Goal: Complete application form: Complete application form

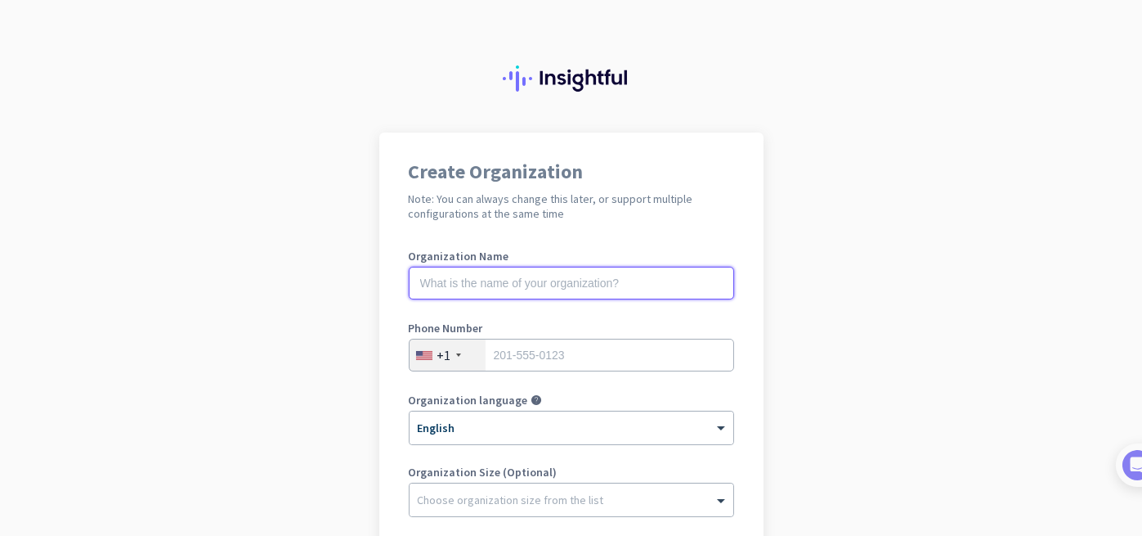
click at [624, 294] on input "text" at bounding box center [571, 283] width 325 height 33
type input "Indian Institute of Teacher Education"
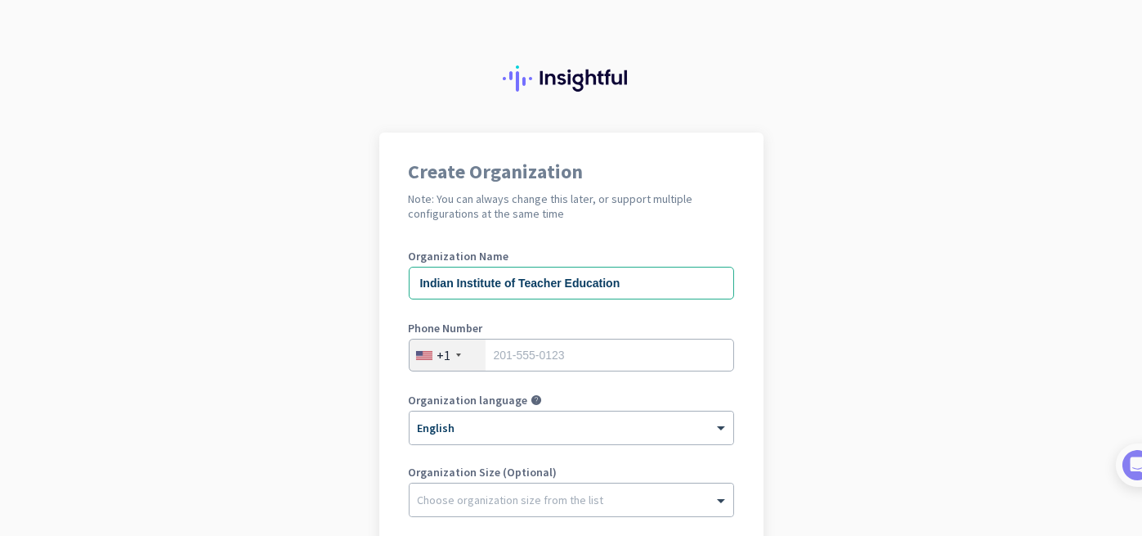
click at [451, 360] on div "+1" at bounding box center [448, 354] width 76 height 31
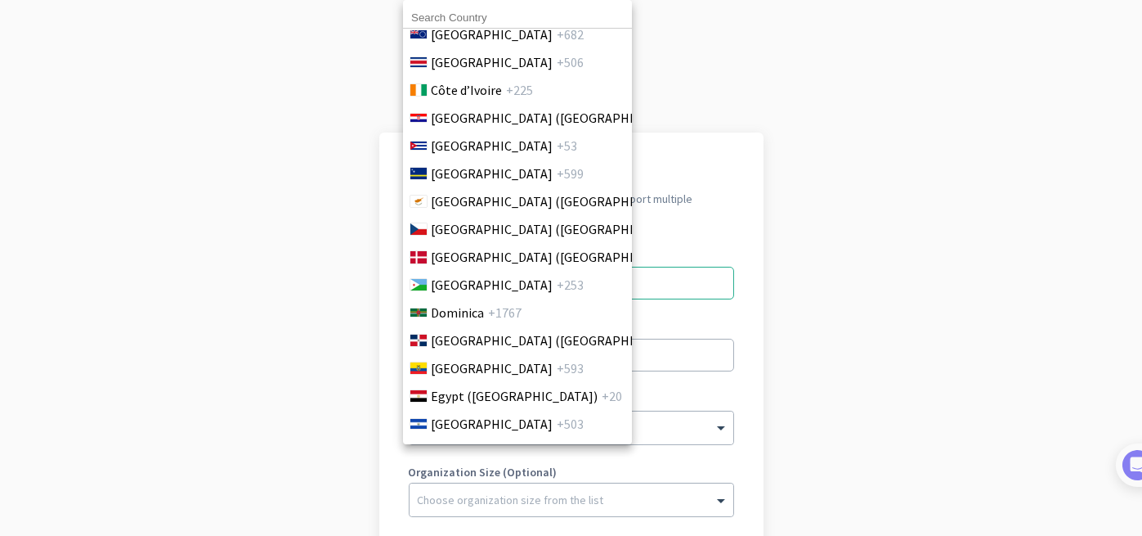
scroll to position [1594, 0]
click at [782, 397] on div at bounding box center [571, 268] width 1142 height 536
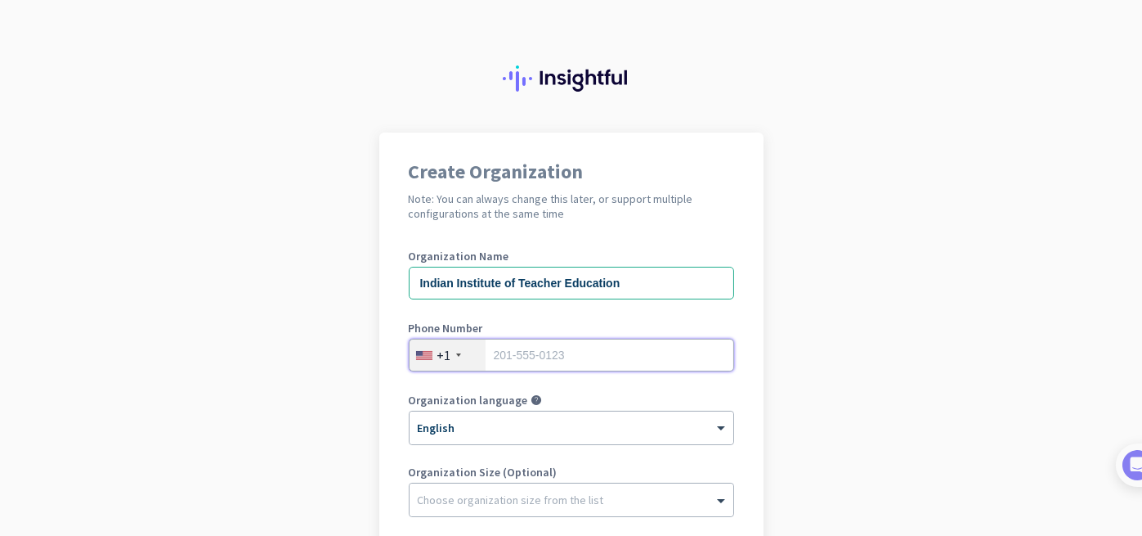
click at [657, 356] on input "tel" at bounding box center [571, 354] width 325 height 33
type input "8780542004"
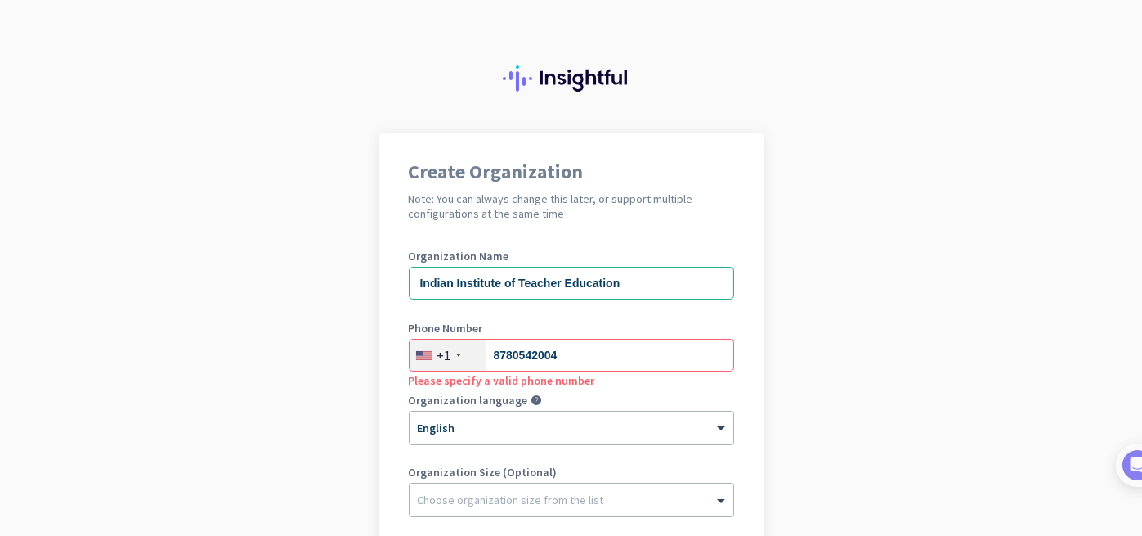
click at [462, 365] on div "+1" at bounding box center [448, 354] width 76 height 31
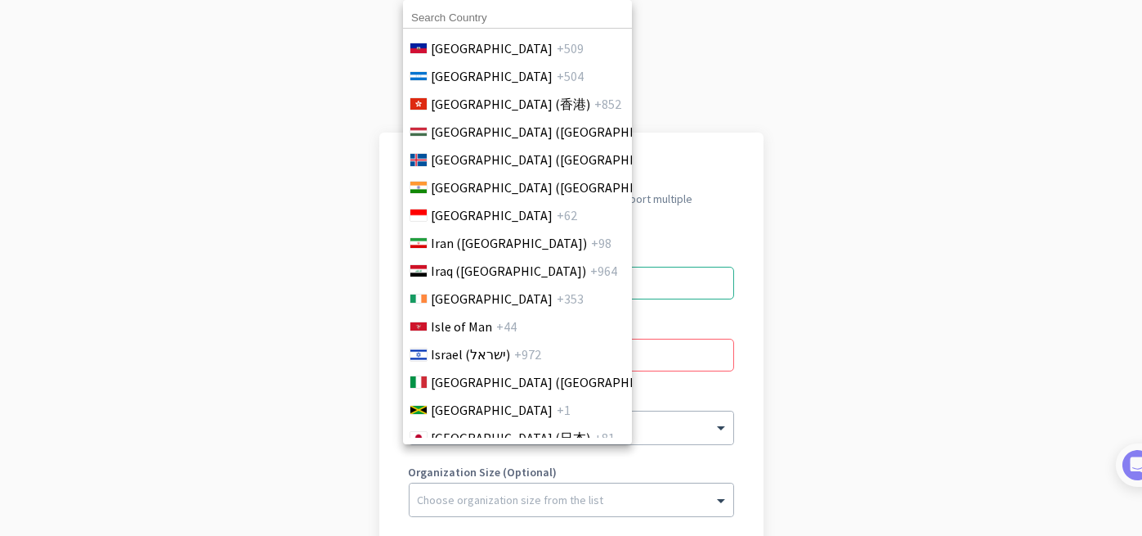
scroll to position [2729, 0]
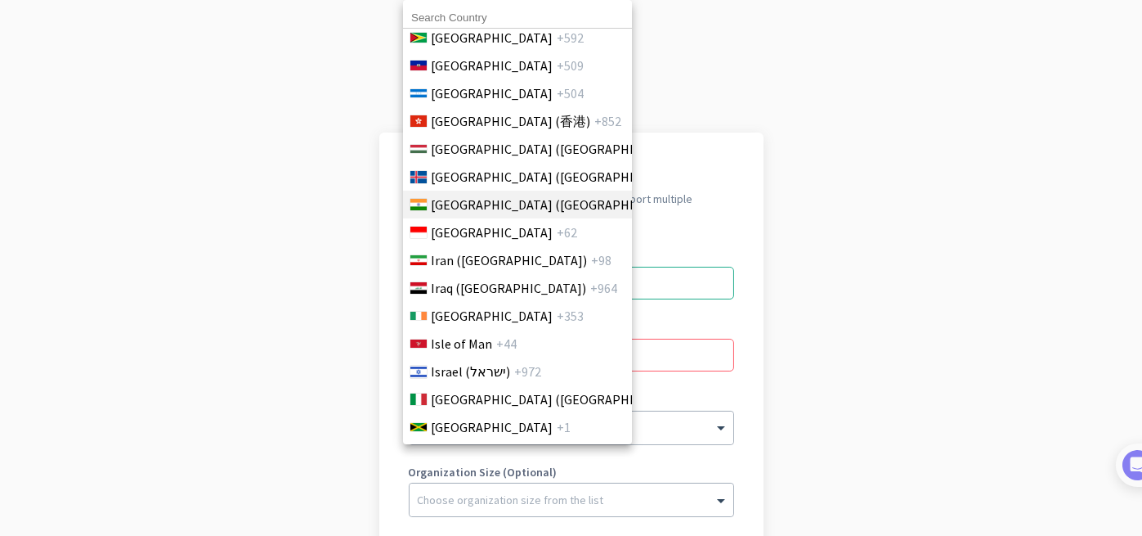
click at [487, 199] on span "[GEOGRAPHIC_DATA] ([GEOGRAPHIC_DATA])" at bounding box center [558, 205] width 255 height 20
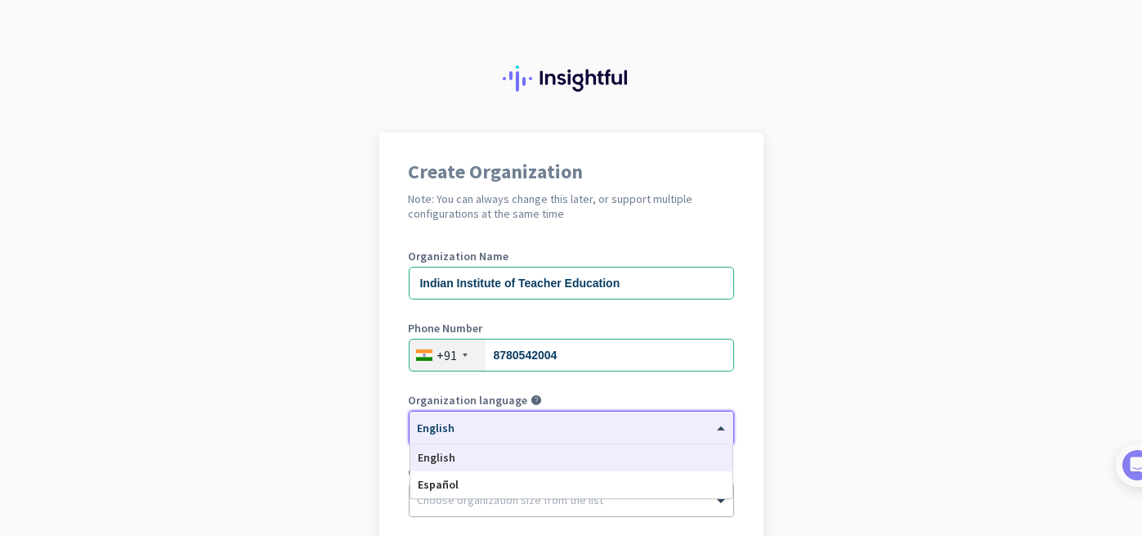
click at [567, 428] on div at bounding box center [572, 422] width 324 height 14
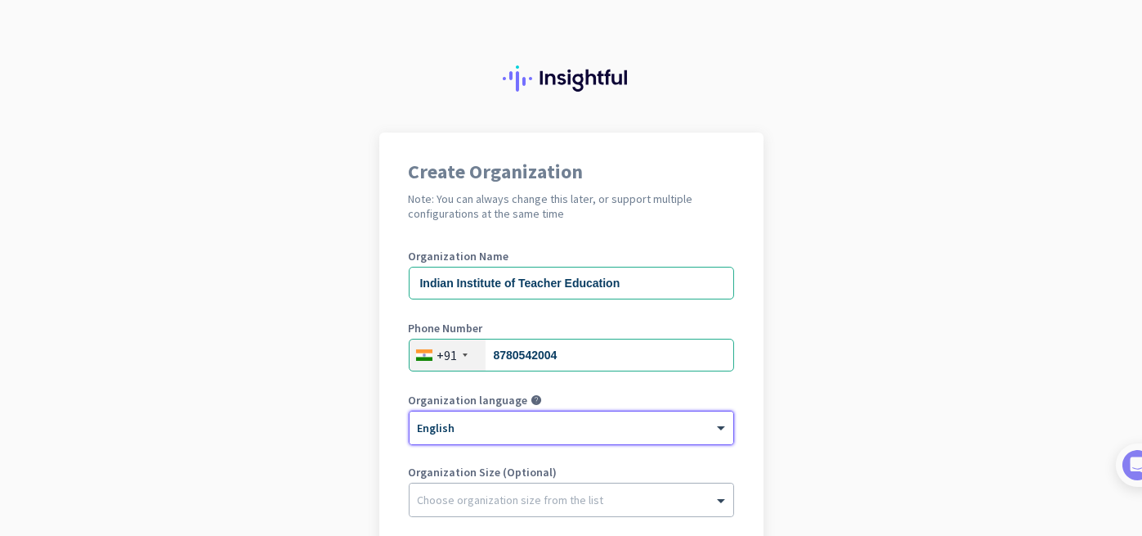
click at [567, 428] on div at bounding box center [572, 422] width 324 height 14
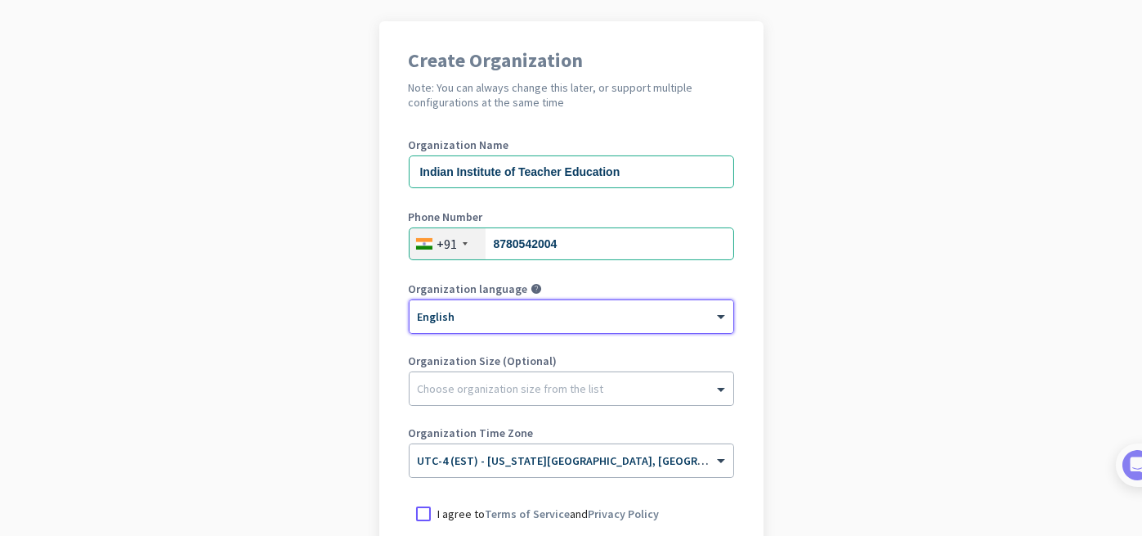
scroll to position [132, 0]
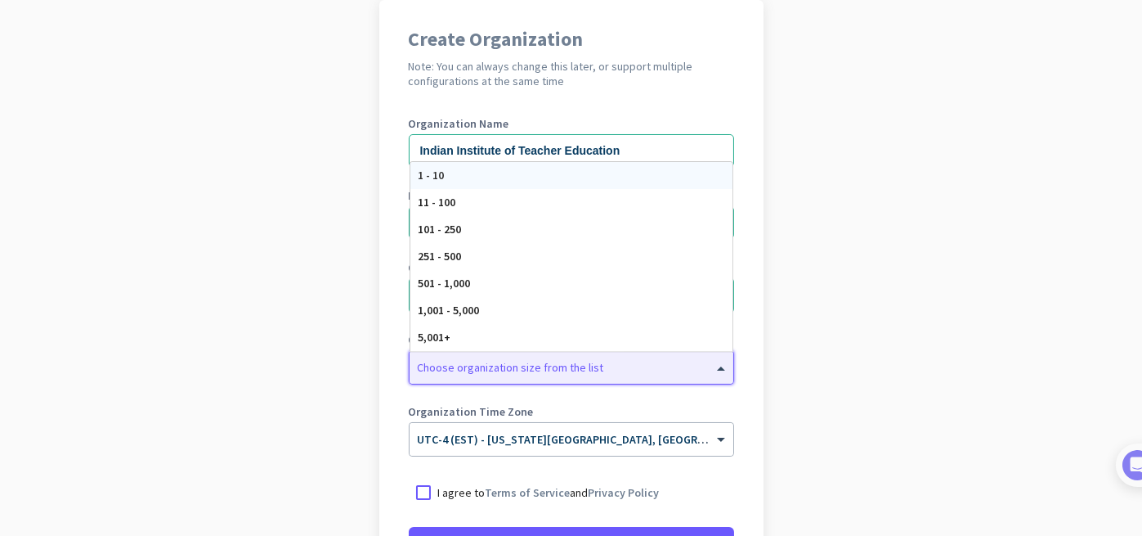
click at [540, 374] on div "Choose organization size from the list" at bounding box center [572, 367] width 324 height 33
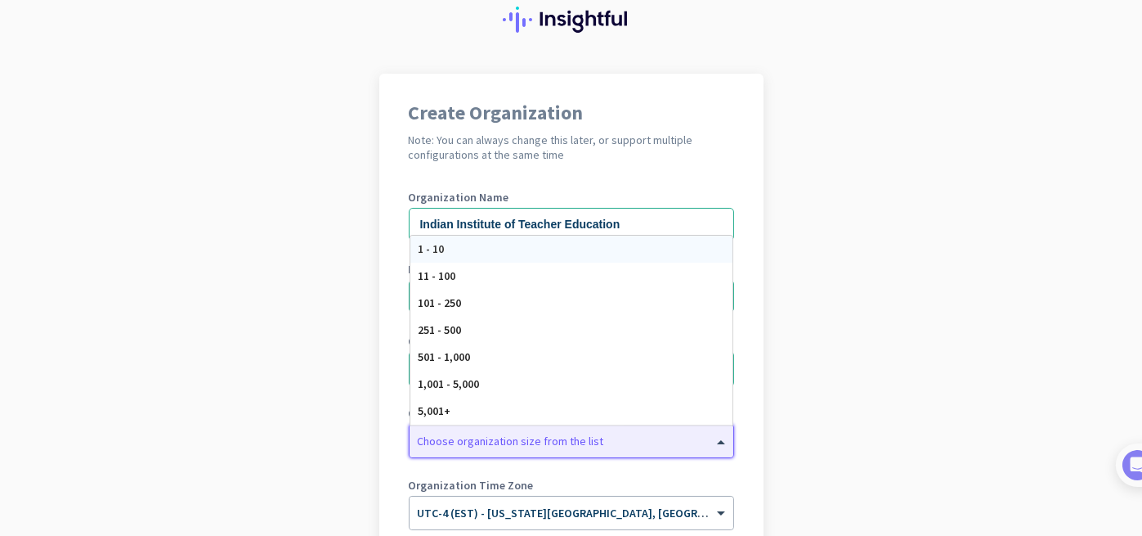
scroll to position [74, 0]
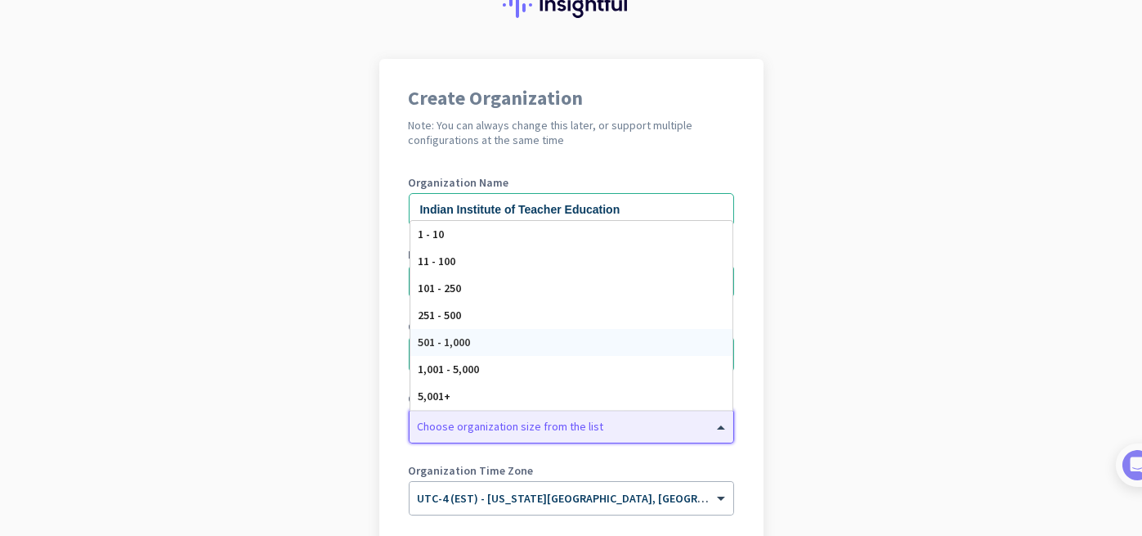
click at [525, 338] on div "501 - 1,000" at bounding box center [571, 342] width 322 height 27
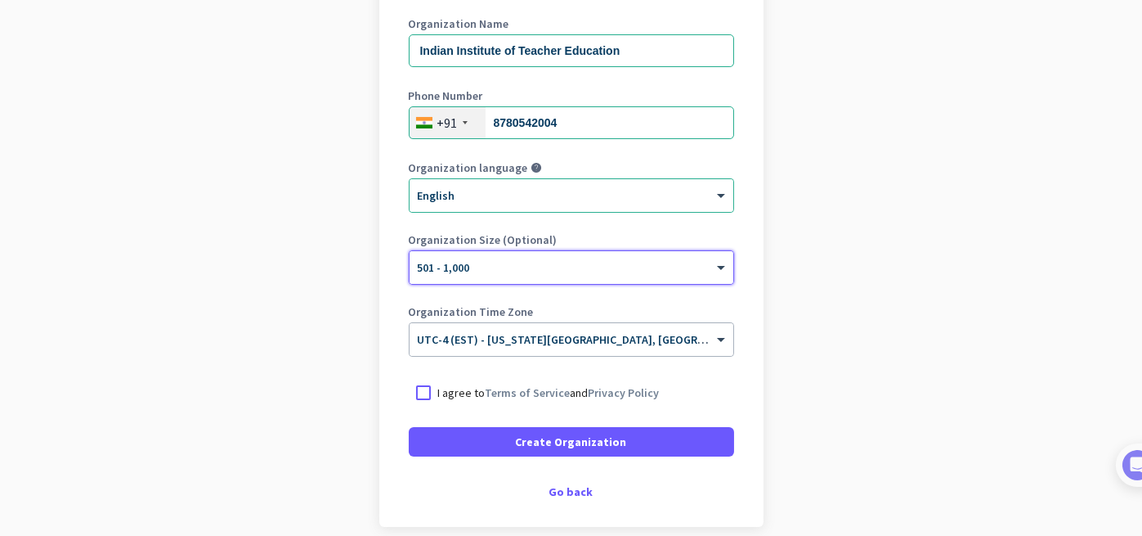
scroll to position [233, 0]
click at [450, 390] on p "I agree to Terms of Service and Privacy Policy" at bounding box center [549, 391] width 222 height 16
click at [0, 0] on input "I agree to Terms of Service and Privacy Policy" at bounding box center [0, 0] width 0 height 0
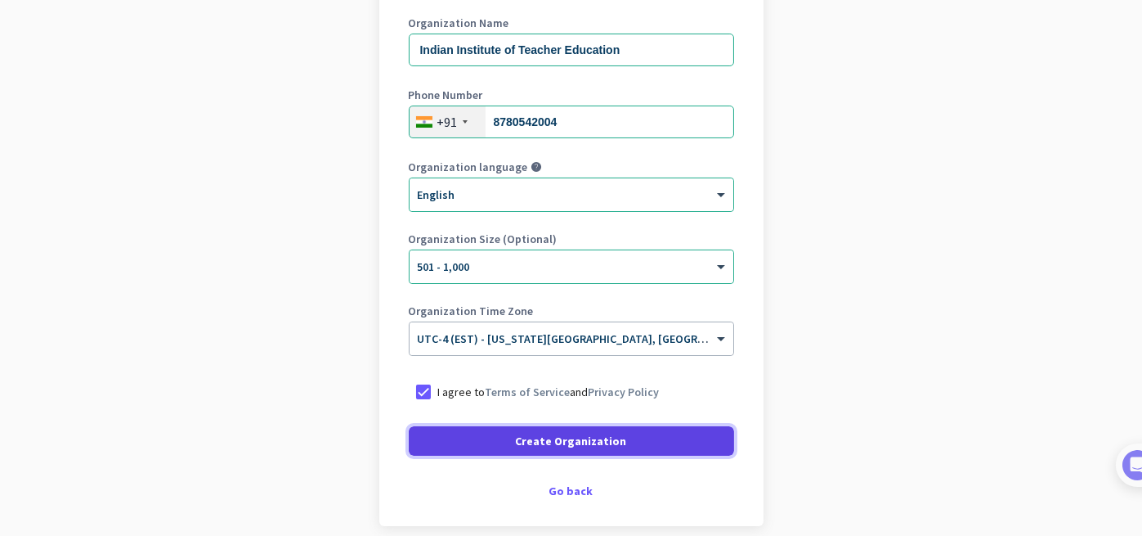
click at [486, 441] on span at bounding box center [571, 440] width 325 height 39
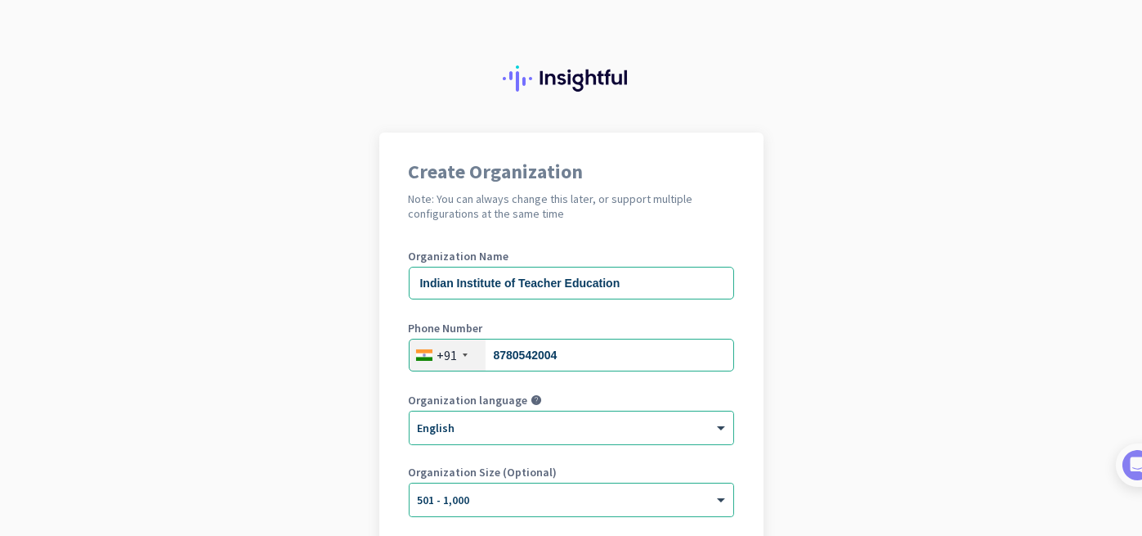
scroll to position [255, 0]
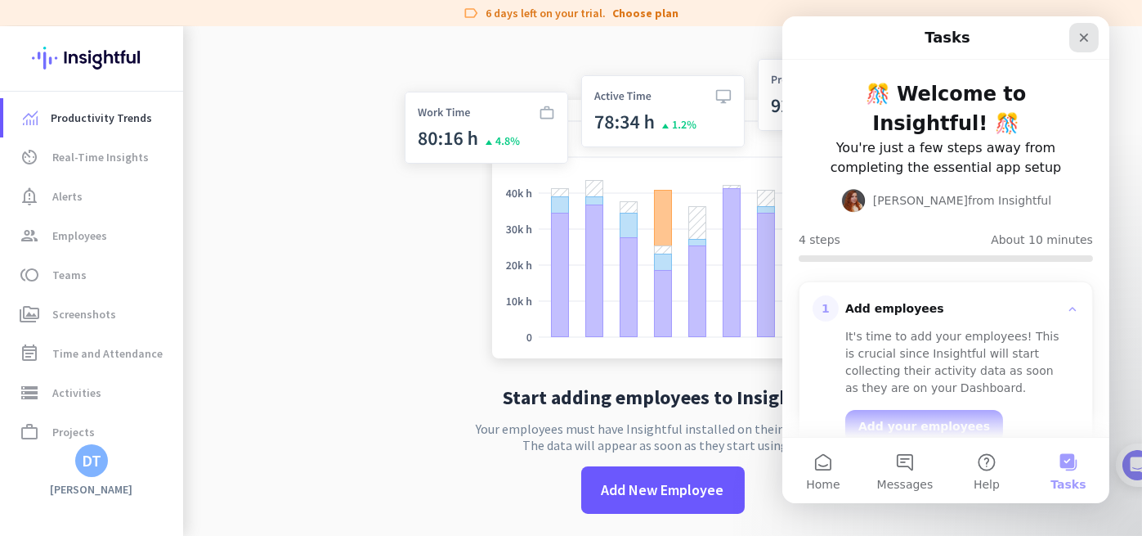
click at [1078, 37] on icon "Close" at bounding box center [1083, 37] width 13 height 13
